Goal: Task Accomplishment & Management: Use online tool/utility

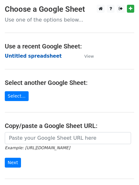
click at [29, 58] on strong "Untitled spreadsheet" at bounding box center [33, 56] width 57 height 6
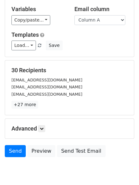
scroll to position [36, 0]
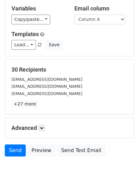
click at [47, 126] on h5 "Advanced" at bounding box center [69, 128] width 116 height 7
click at [43, 127] on icon at bounding box center [42, 128] width 4 height 4
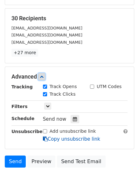
scroll to position [118, 0]
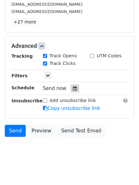
click at [73, 88] on icon at bounding box center [75, 88] width 4 height 4
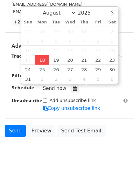
type input "2025-08-18 13:51"
type input "01"
type input "51"
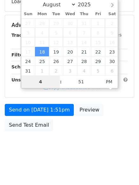
scroll to position [113, 0]
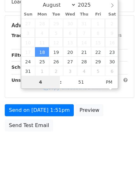
type input "4"
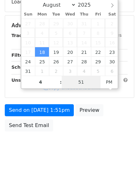
type input "2025-08-18 16:51"
type input "04"
type input "1"
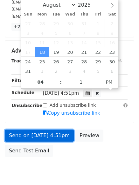
type input "2025-08-18 16:01"
click at [42, 133] on link "Send on Aug 18 at 4:51pm" at bounding box center [39, 136] width 69 height 12
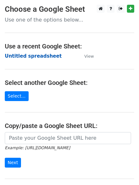
click at [22, 55] on strong "Untitled spreadsheet" at bounding box center [33, 56] width 57 height 6
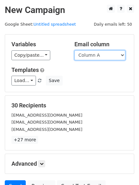
click at [98, 59] on select "Column A Column B Column C" at bounding box center [99, 55] width 51 height 10
select select "Column B"
click at [74, 50] on select "Column A Column B Column C" at bounding box center [99, 55] width 51 height 10
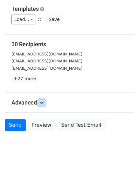
click at [43, 100] on link at bounding box center [41, 102] width 7 height 7
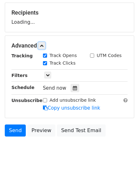
scroll to position [97, 0]
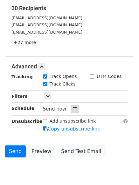
click at [73, 109] on icon at bounding box center [75, 109] width 4 height 4
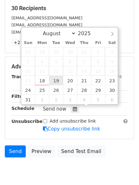
type input "2025-08-19 12:00"
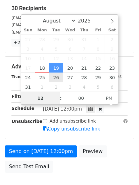
scroll to position [0, 0]
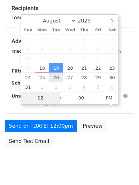
type input "5"
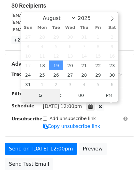
scroll to position [139, 0]
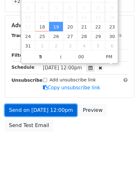
type input "2025-08-19 17:00"
click at [32, 114] on link "Send on Aug 19 at 12:00pm" at bounding box center [41, 110] width 72 height 12
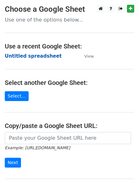
click at [23, 56] on strong "Untitled spreadsheet" at bounding box center [33, 56] width 57 height 6
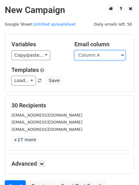
drag, startPoint x: 0, startPoint y: 0, endPoint x: 95, endPoint y: 58, distance: 111.4
click at [95, 58] on select "Column A Column B Column C" at bounding box center [99, 55] width 51 height 10
select select "Column C"
click at [74, 50] on select "Column A Column B Column C" at bounding box center [99, 55] width 51 height 10
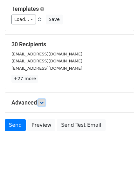
click at [40, 101] on link at bounding box center [41, 102] width 7 height 7
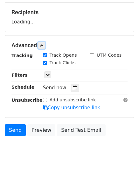
scroll to position [94, 0]
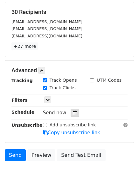
click at [73, 115] on div at bounding box center [74, 113] width 9 height 8
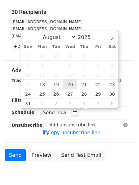
type input "2025-08-20 12:00"
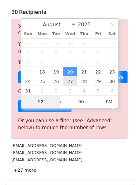
type input "6"
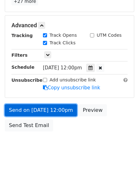
type input "2025-08-20 18:00"
click at [68, 105] on link "Send on Aug 20 at 12:00pm" at bounding box center [41, 110] width 72 height 12
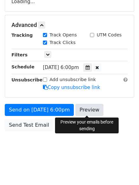
scroll to position [113, 0]
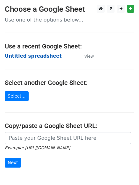
click at [22, 55] on strong "Untitled spreadsheet" at bounding box center [33, 56] width 57 height 6
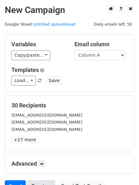
scroll to position [61, 0]
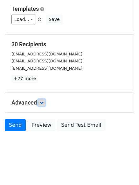
click at [43, 104] on icon at bounding box center [42, 103] width 4 height 4
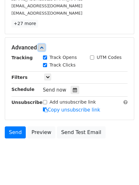
scroll to position [117, 0]
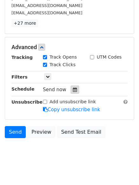
click at [71, 94] on div at bounding box center [74, 90] width 9 height 8
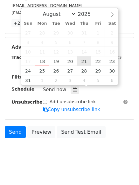
type input "[DATE] 12:00"
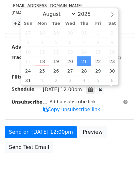
scroll to position [0, 0]
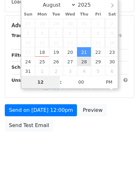
type input "7"
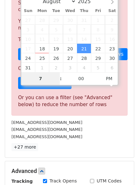
scroll to position [263, 0]
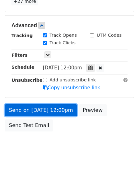
type input "2025-08-21 19:00"
click at [44, 108] on link "Send on Aug 21 at 12:00pm" at bounding box center [41, 110] width 72 height 12
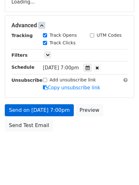
scroll to position [139, 0]
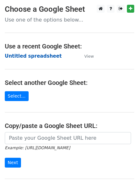
click at [15, 59] on strong "Untitled spreadsheet" at bounding box center [33, 56] width 57 height 6
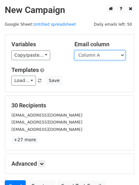
drag, startPoint x: 102, startPoint y: 57, endPoint x: 100, endPoint y: 60, distance: 3.8
click at [102, 57] on select "Column A Column B Column C" at bounding box center [99, 55] width 51 height 10
select select "Column B"
click at [74, 50] on select "Column A Column B Column C" at bounding box center [99, 55] width 51 height 10
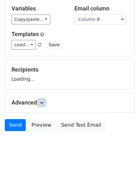
click at [43, 102] on icon at bounding box center [42, 103] width 4 height 4
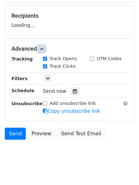
scroll to position [98, 0]
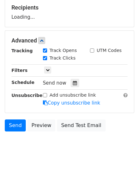
click at [73, 88] on div "Tracking Track Opens UTM Codes Track Clicks Filters Only include spreadsheet ro…" at bounding box center [69, 76] width 116 height 59
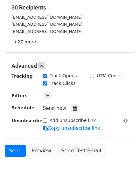
click at [65, 117] on label "Add unsubscribe link" at bounding box center [72, 120] width 46 height 7
click at [47, 119] on input "Add unsubscribe link" at bounding box center [45, 121] width 4 height 4
click at [76, 111] on div at bounding box center [74, 108] width 9 height 8
click at [46, 120] on input "Add unsubscribe link" at bounding box center [45, 121] width 4 height 4
checkbox input "false"
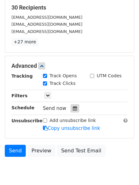
click at [73, 110] on icon at bounding box center [75, 108] width 4 height 4
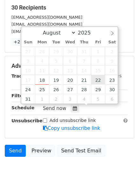
type input "2025-08-22 12:00"
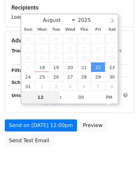
type input "8"
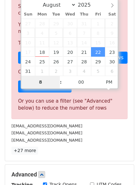
scroll to position [263, 0]
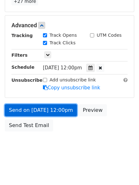
type input "2025-08-22 20:00"
click at [48, 111] on link "Send on Aug 22 at 12:00pm" at bounding box center [41, 110] width 72 height 12
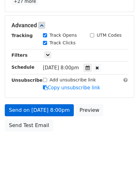
scroll to position [113, 0]
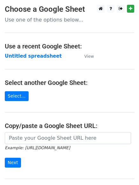
click at [27, 61] on main "Choose a Google Sheet Use one of the options below... Use a recent Google Sheet…" at bounding box center [69, 103] width 139 height 197
click at [27, 58] on strong "Untitled spreadsheet" at bounding box center [33, 56] width 57 height 6
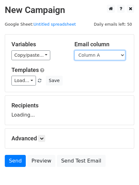
drag, startPoint x: 0, startPoint y: 0, endPoint x: 98, endPoint y: 56, distance: 112.8
click at [98, 53] on select "Column A Column B Column C" at bounding box center [99, 55] width 51 height 10
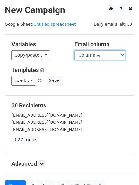
click at [91, 51] on select "Column A Column B Column C" at bounding box center [99, 55] width 51 height 10
click at [93, 61] on div "Variables Copy/paste... {{Column A}} {{Column B}} {{Column C}} Email column Col…" at bounding box center [69, 63] width 128 height 57
click at [92, 61] on div "Variables Copy/paste... {{Column A}} {{Column B}} {{Column C}} Email column Col…" at bounding box center [69, 63] width 128 height 57
click at [91, 57] on select "Column A Column B Column C" at bounding box center [99, 55] width 51 height 10
select select "Column C"
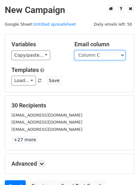
click at [74, 50] on select "Column A Column B Column C" at bounding box center [99, 55] width 51 height 10
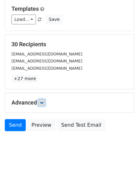
click at [42, 101] on icon at bounding box center [42, 103] width 4 height 4
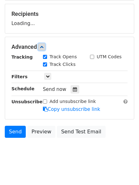
scroll to position [92, 0]
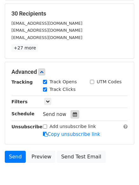
click at [73, 117] on icon at bounding box center [75, 114] width 4 height 4
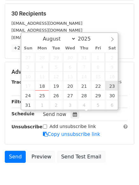
type input "[DATE] 12:00"
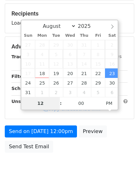
type input "9"
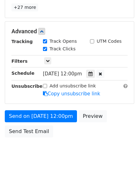
scroll to position [263, 0]
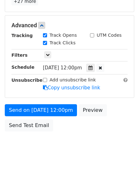
type input "[DATE] 21:00"
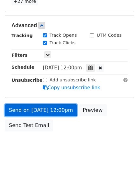
click at [44, 108] on link "Send on [DATE] 12:00pm" at bounding box center [41, 110] width 72 height 12
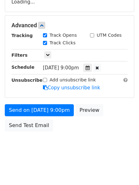
scroll to position [139, 0]
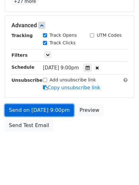
click at [25, 107] on link "Send on [DATE] 9:00pm" at bounding box center [39, 110] width 69 height 12
